Goal: Task Accomplishment & Management: Manage account settings

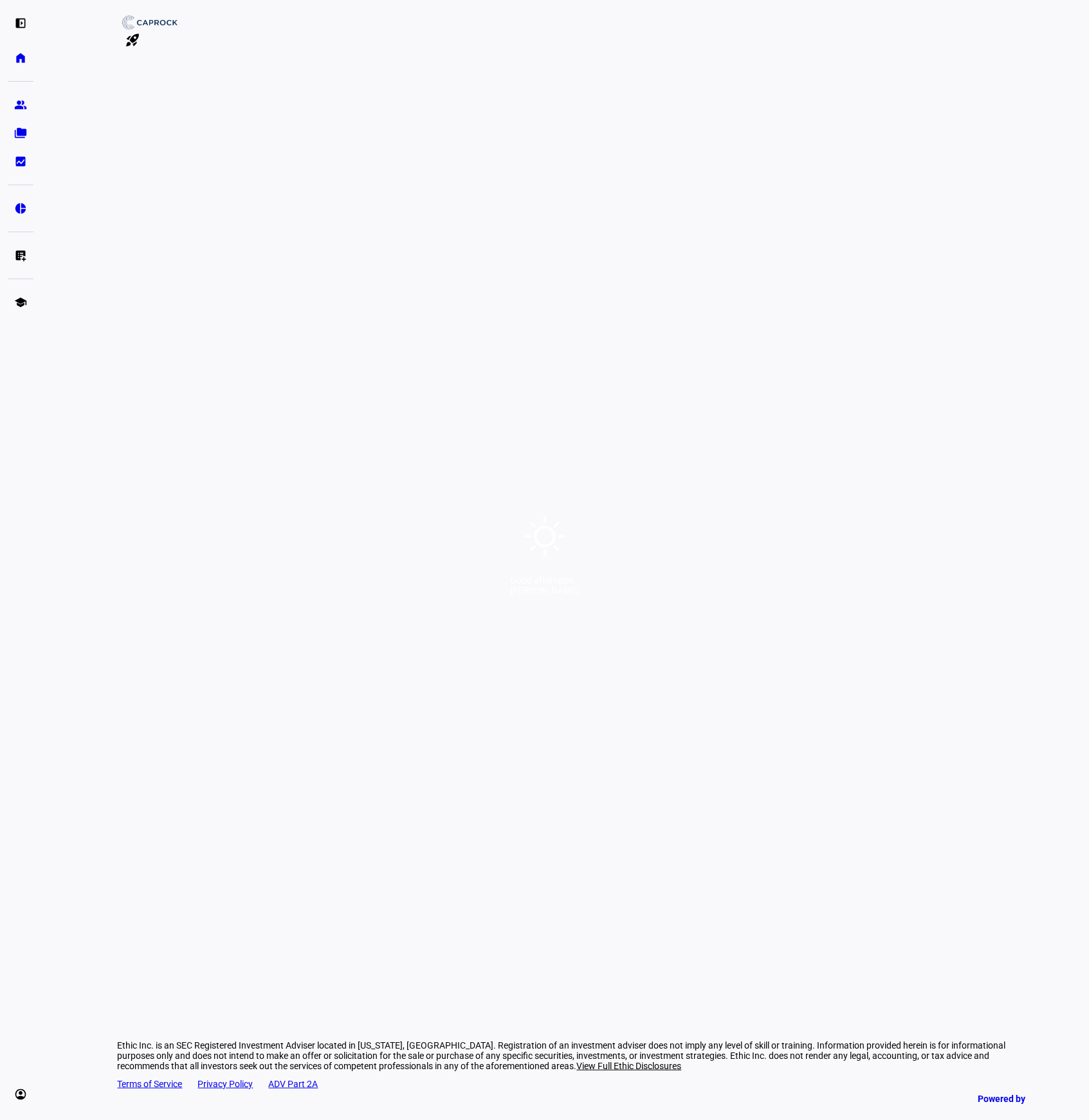
click at [669, 443] on div "Good afternoon, [PERSON_NAME]" at bounding box center [544, 560] width 1089 height 1120
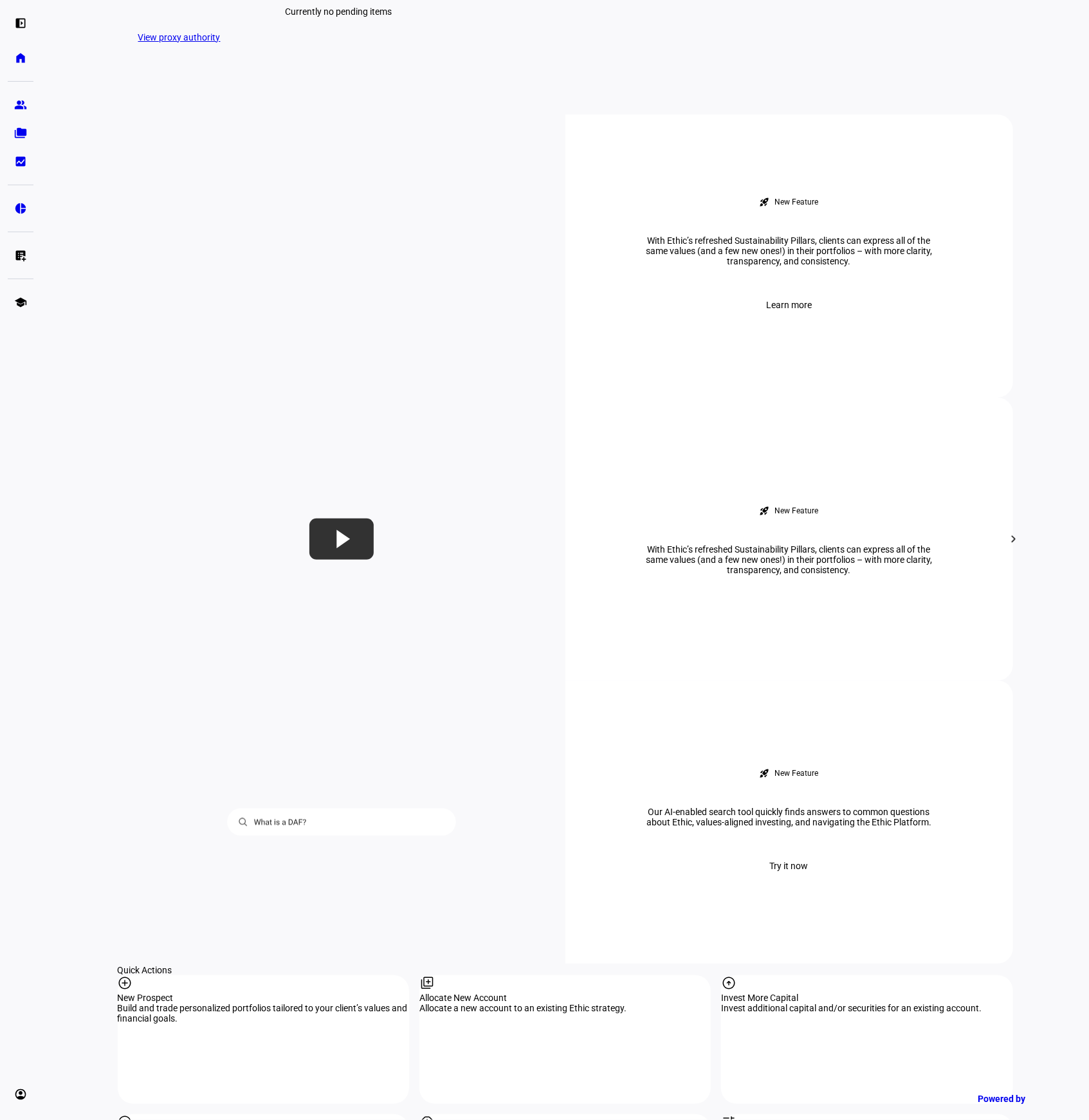
scroll to position [1133, 0]
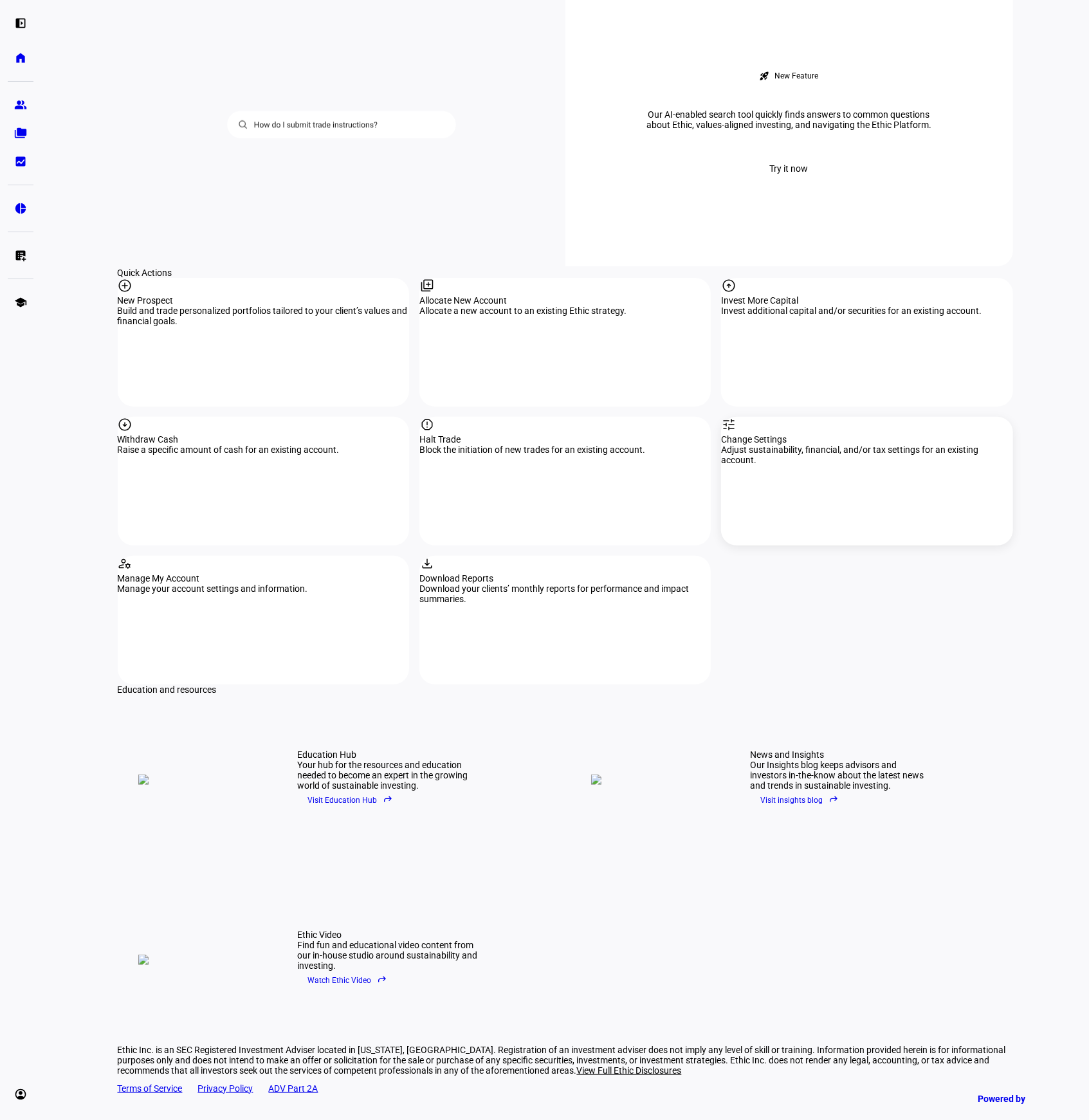
click at [828, 444] on div "Adjust sustainability, financial, and/or tax settings for an existing account." at bounding box center [866, 454] width 291 height 20
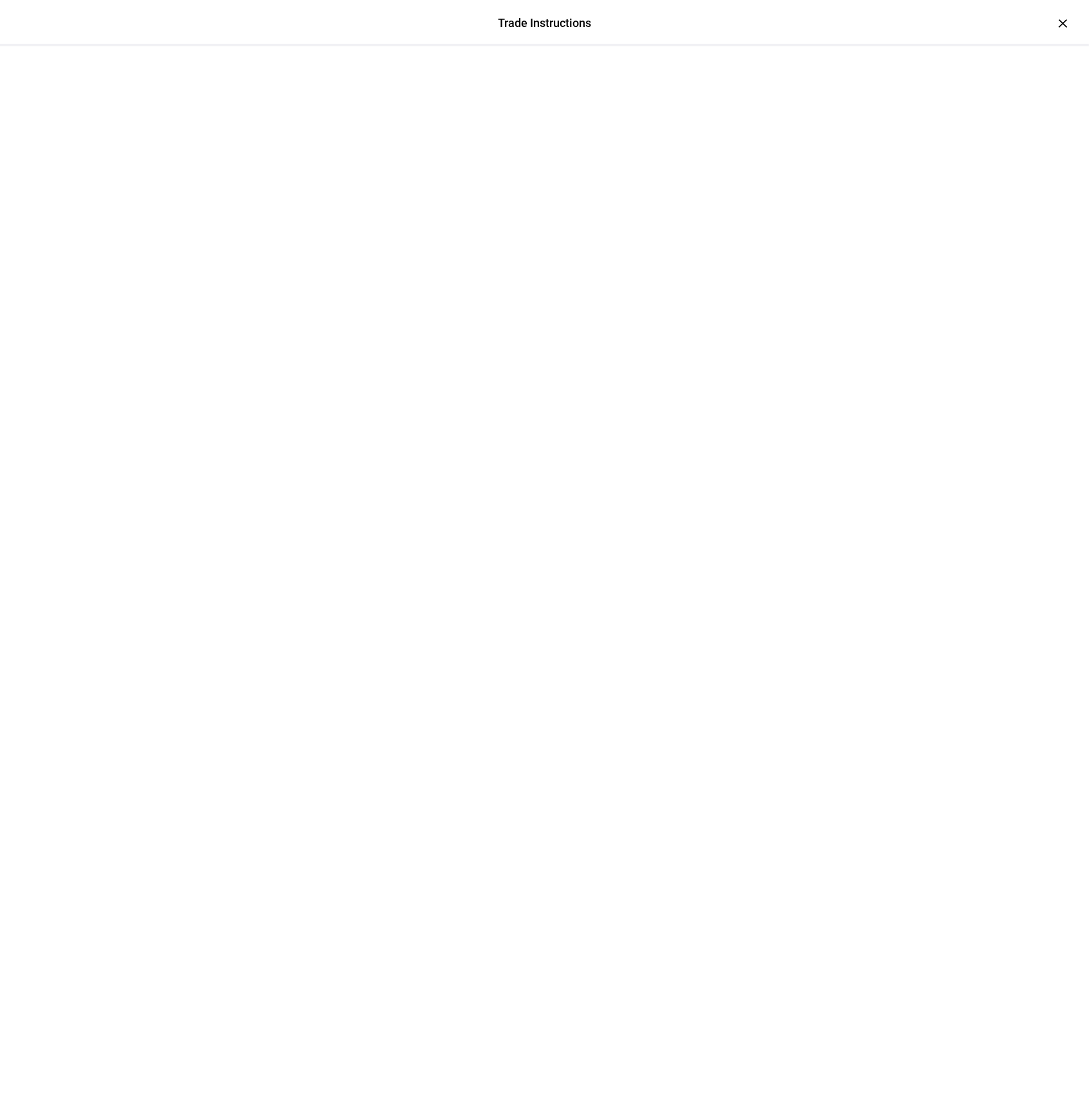
scroll to position [1111, 0]
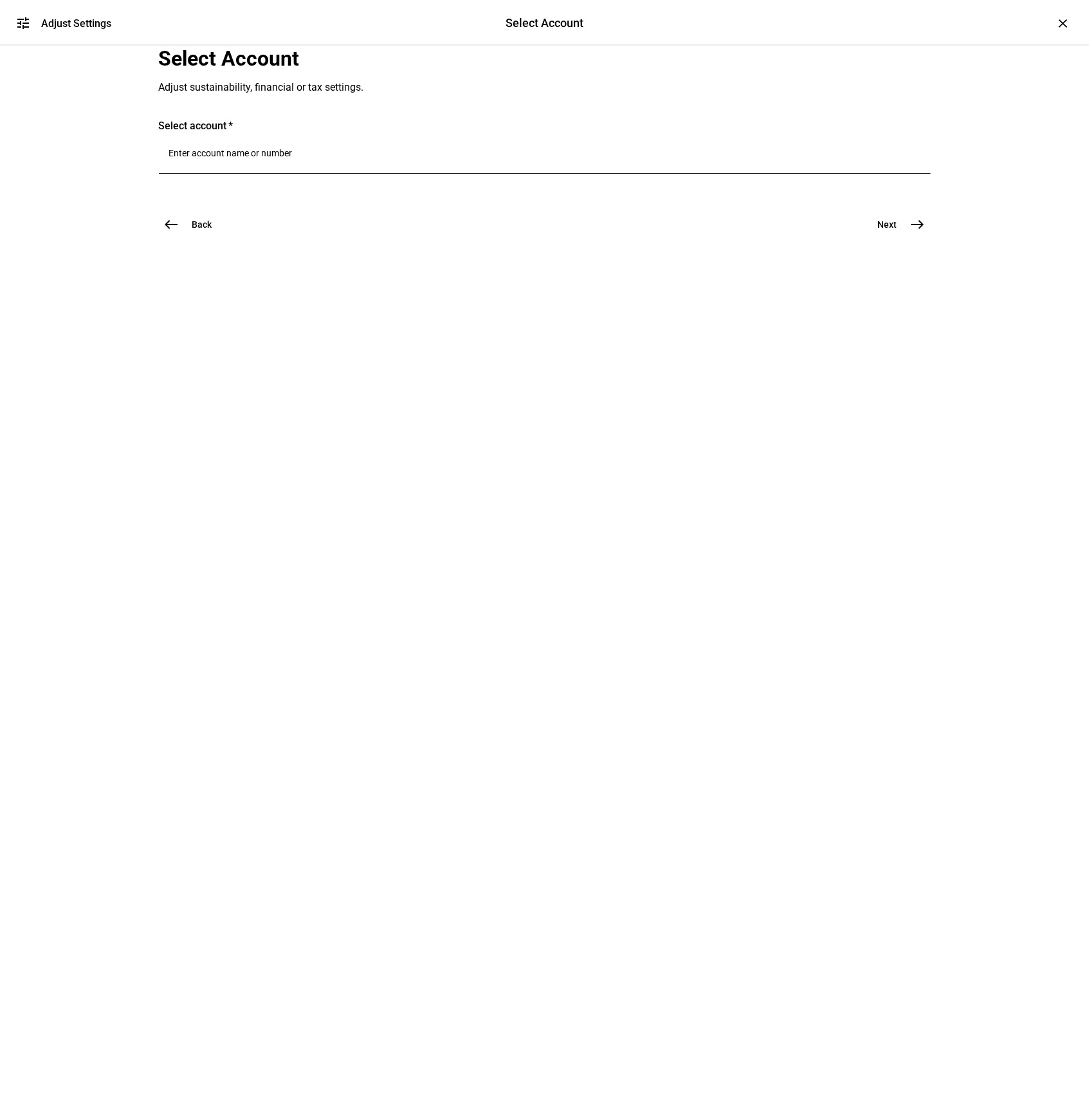
click at [212, 173] on div at bounding box center [544, 155] width 751 height 36
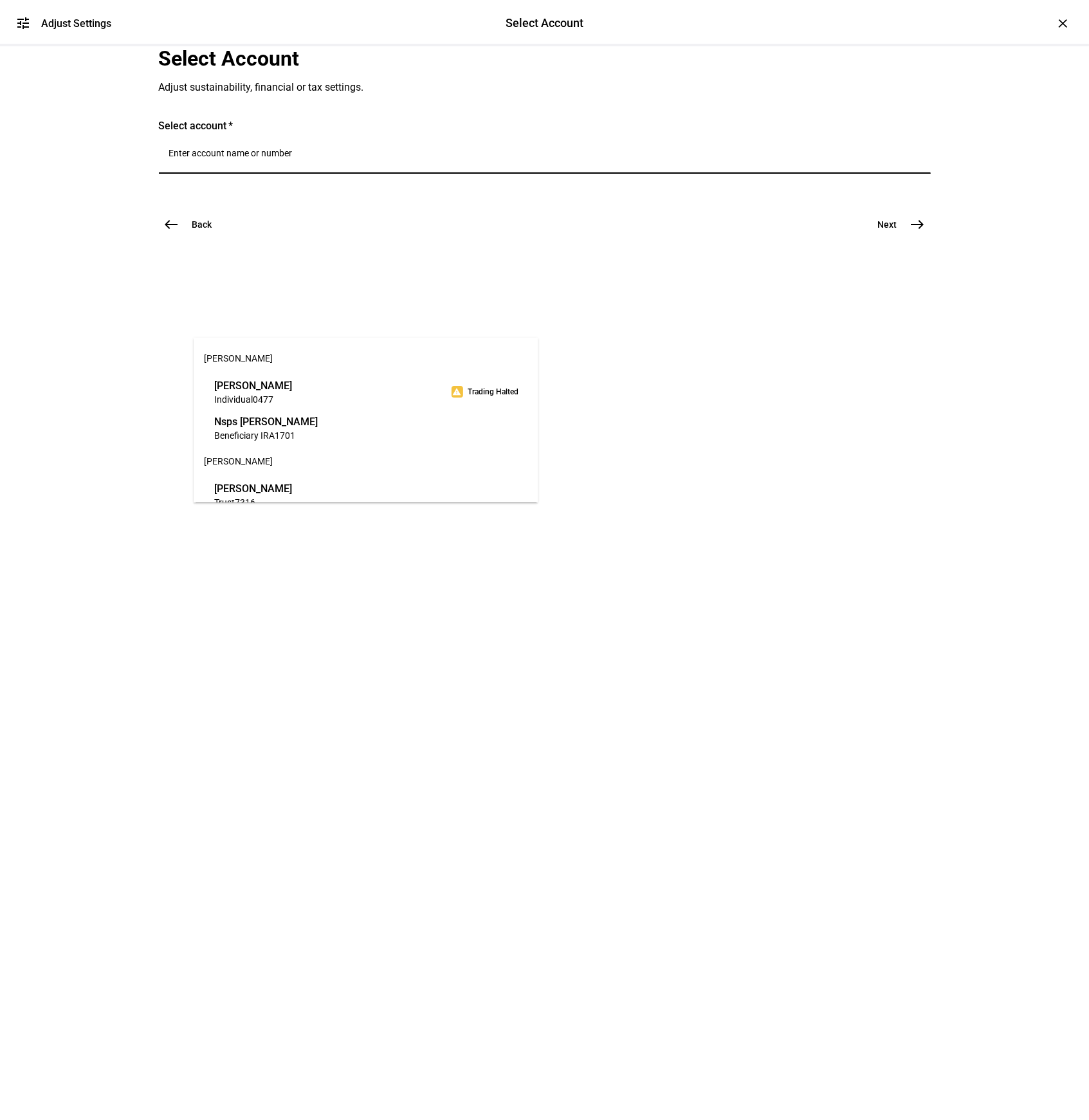
click at [261, 382] on span "[PERSON_NAME]" at bounding box center [253, 385] width 78 height 15
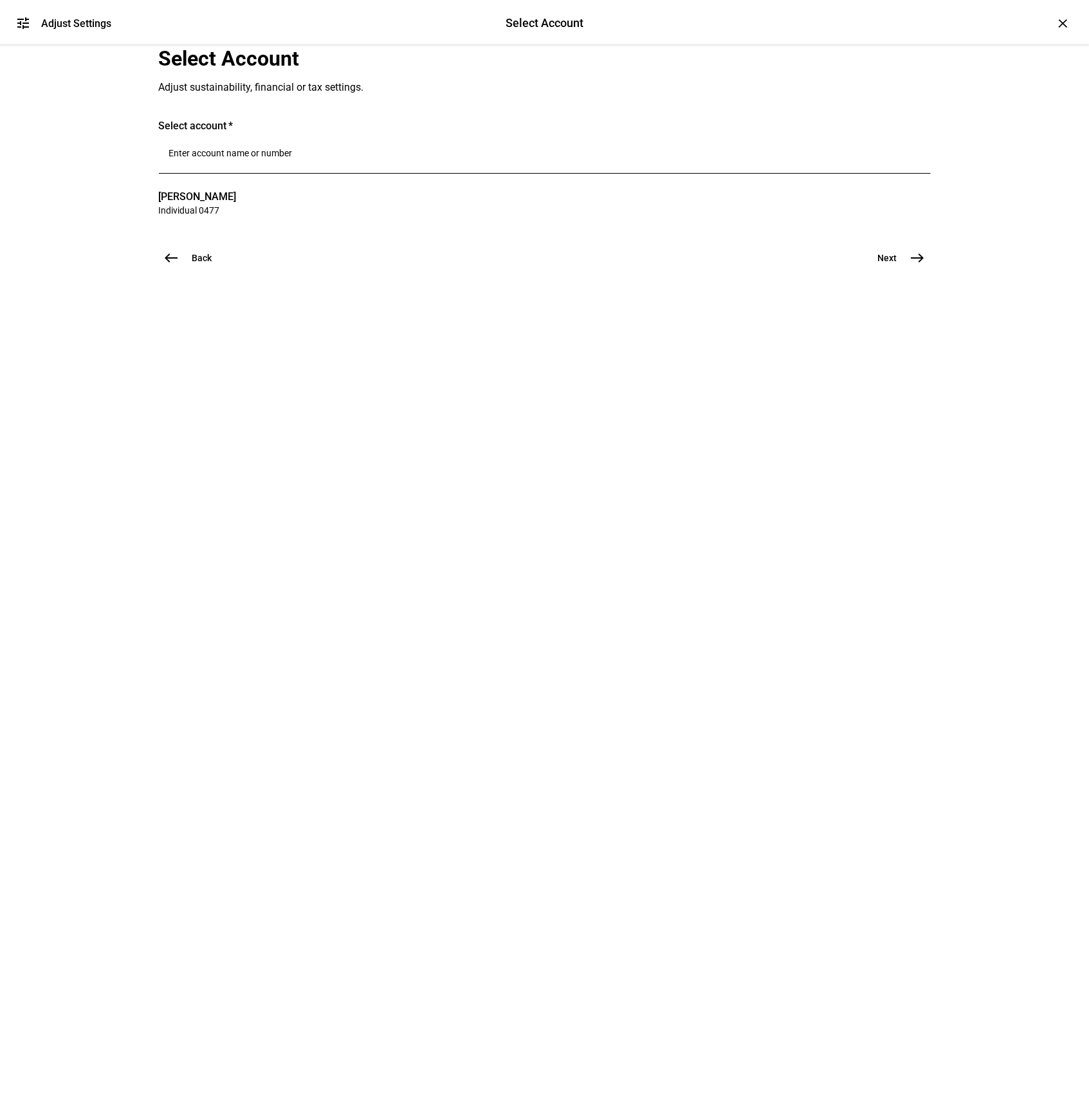
click at [882, 264] on span "Next" at bounding box center [887, 258] width 20 height 13
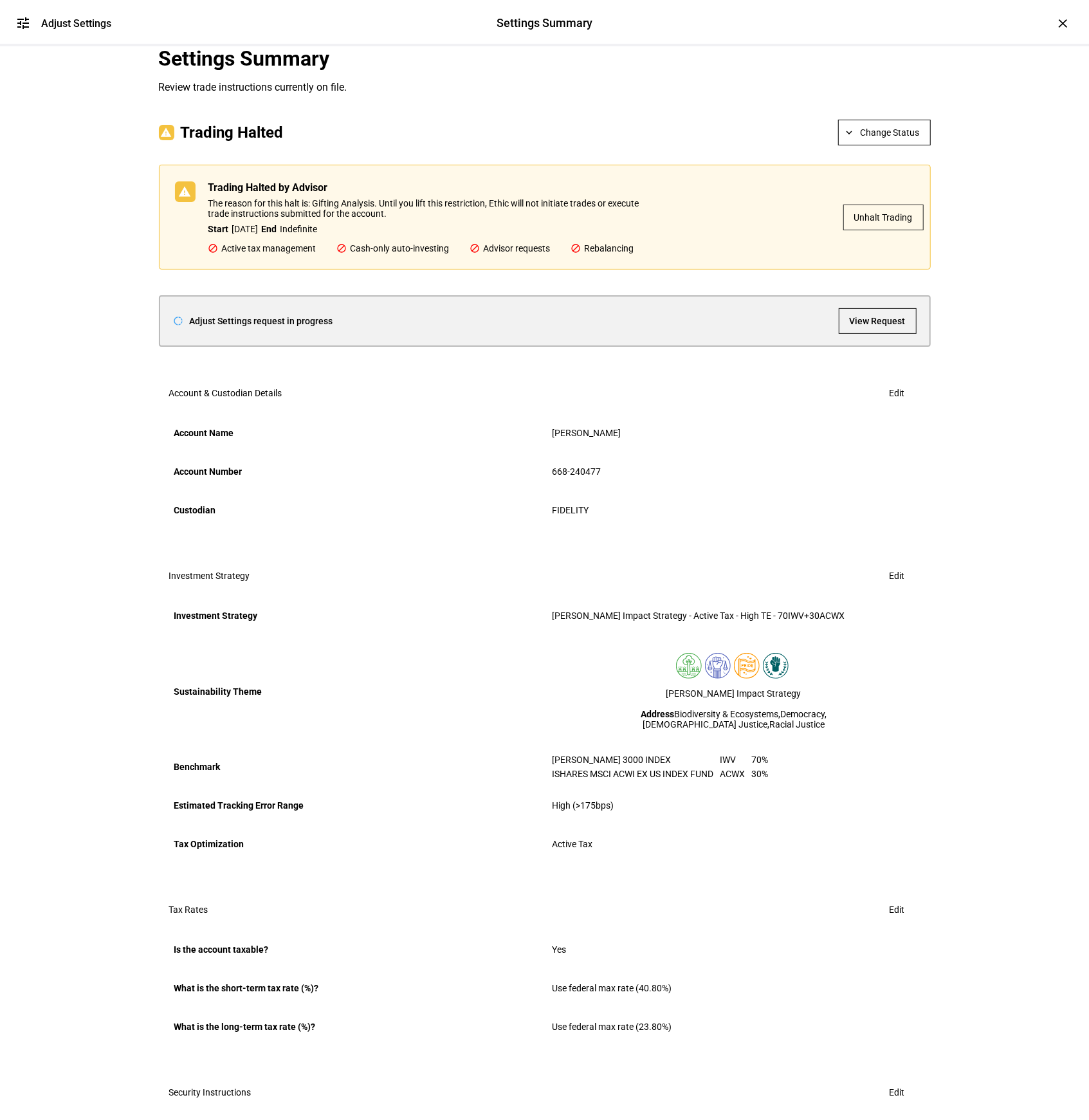
click at [865, 230] on span "Unhalt Trading" at bounding box center [883, 217] width 59 height 26
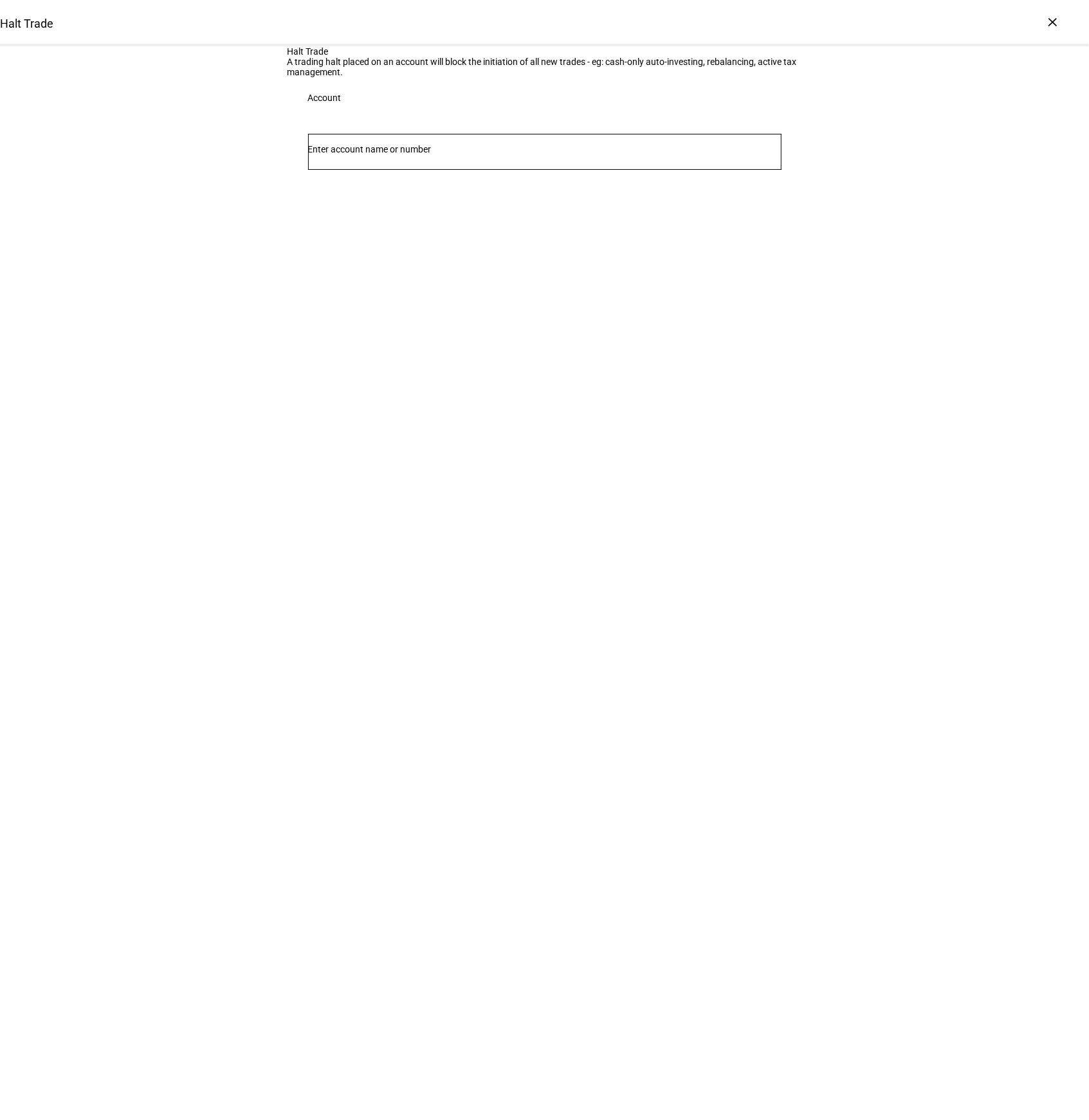
click at [490, 155] on input "Number" at bounding box center [544, 149] width 473 height 10
click at [400, 346] on span "[PERSON_NAME]" at bounding box center [361, 350] width 78 height 15
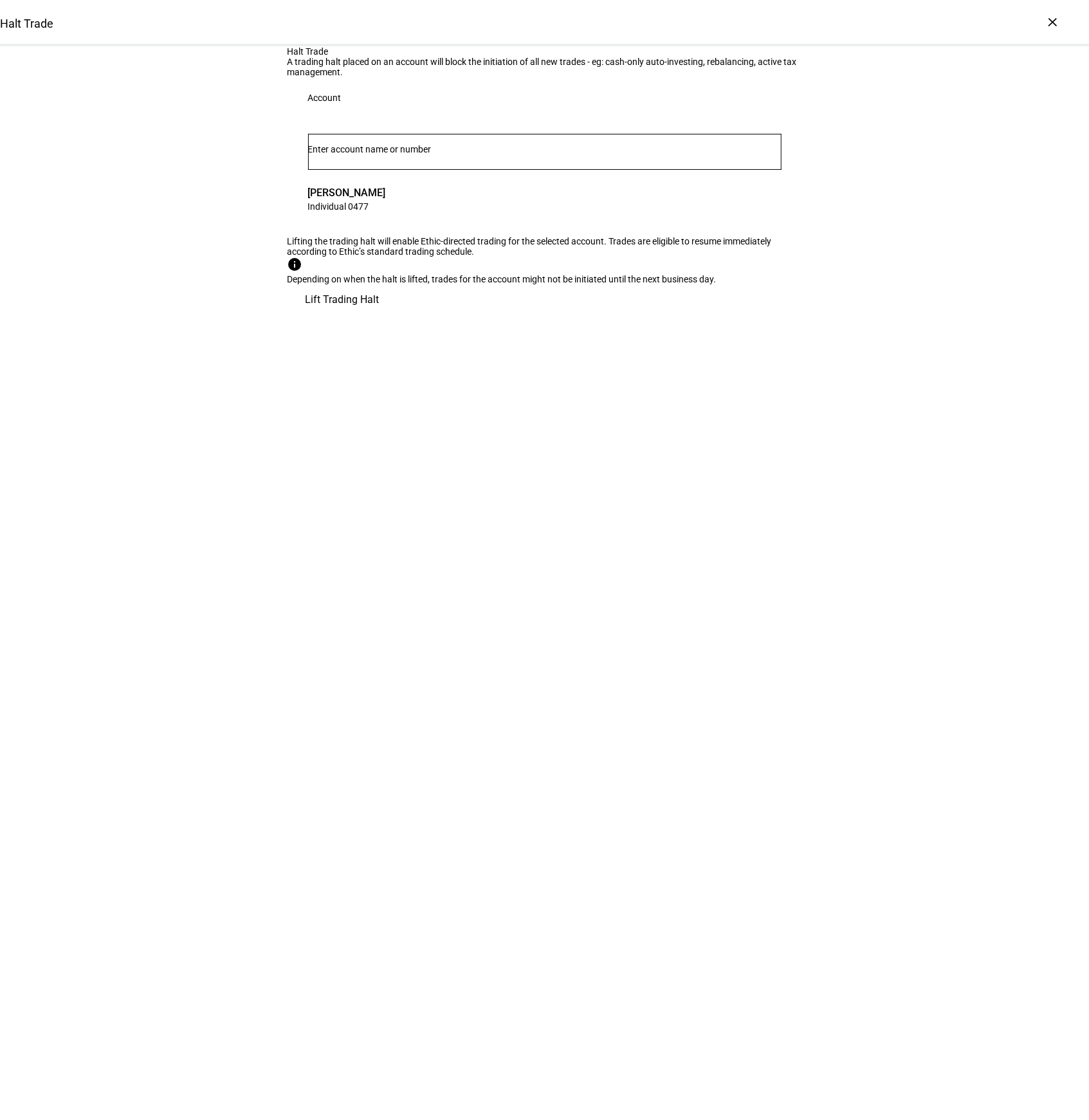
click at [380, 316] on span "Lift Trading Halt" at bounding box center [342, 299] width 74 height 31
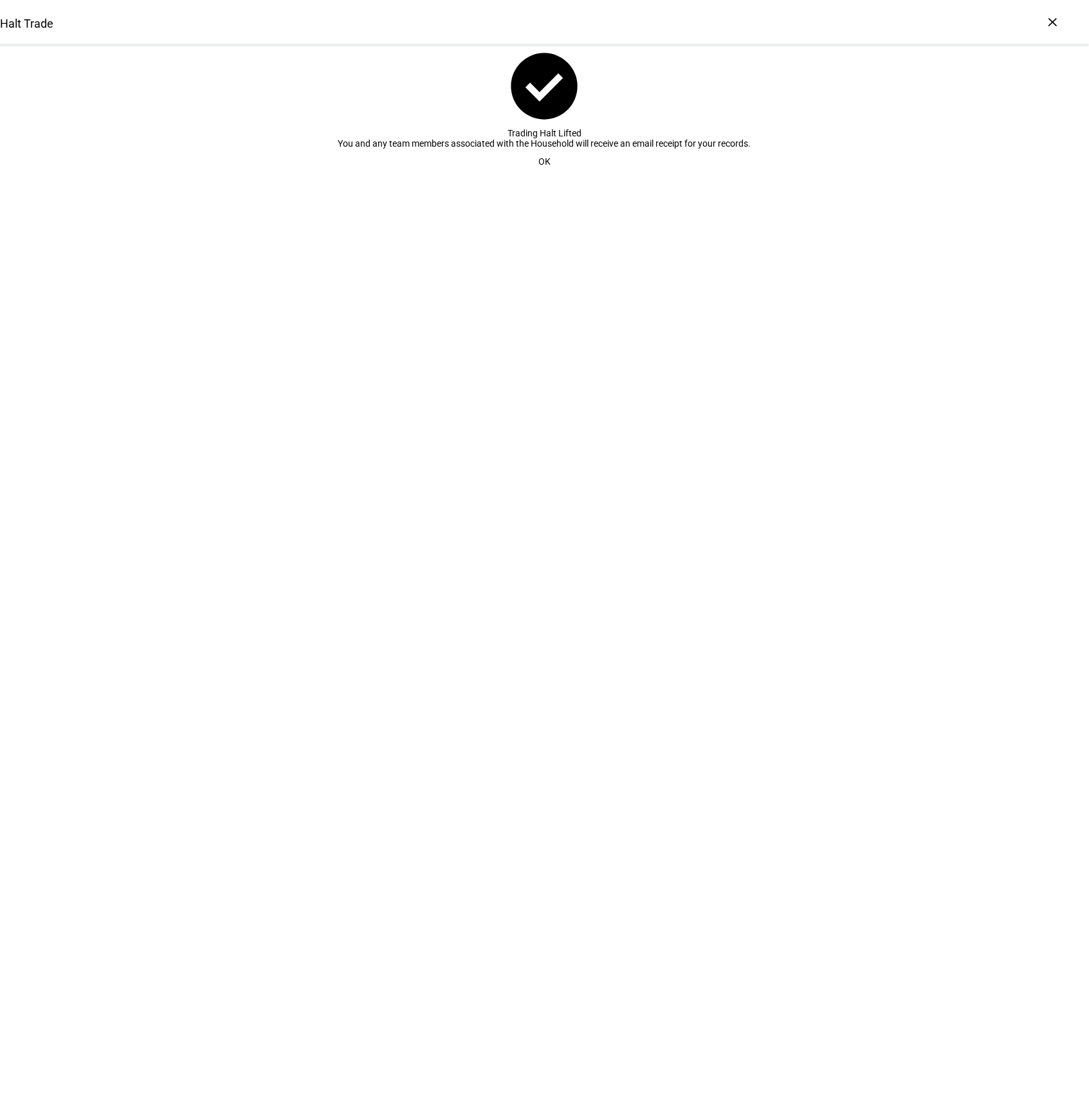
click at [530, 174] on span at bounding box center [544, 161] width 43 height 26
